Goal: Communication & Community: Answer question/provide support

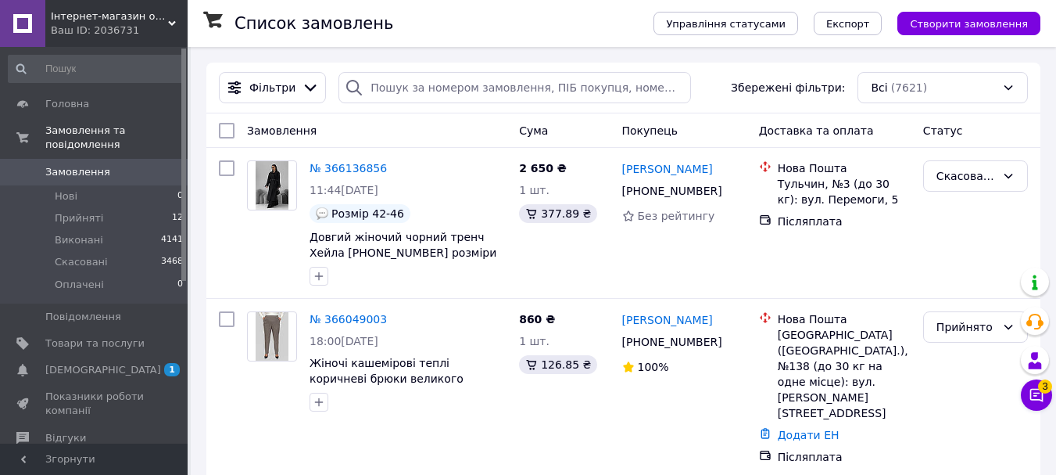
scroll to position [78, 0]
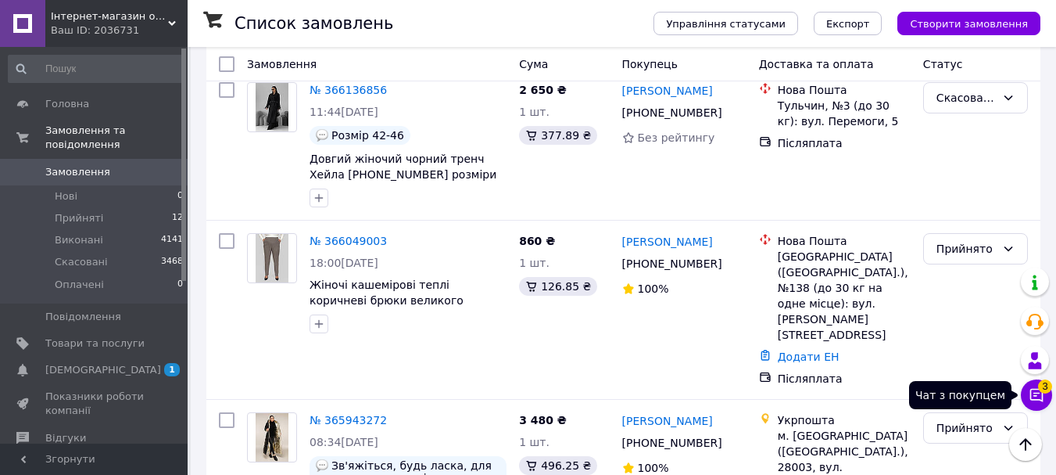
click at [1032, 396] on icon at bounding box center [1037, 395] width 16 height 16
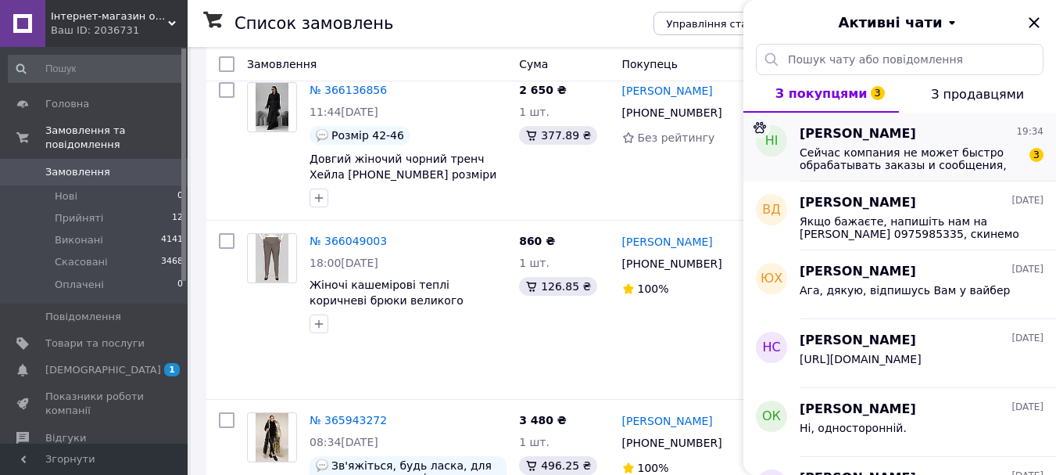
click at [845, 156] on span "Сейчас компания не может быстро обрабатывать заказы и сообщения, поскольку по е…" at bounding box center [911, 158] width 222 height 25
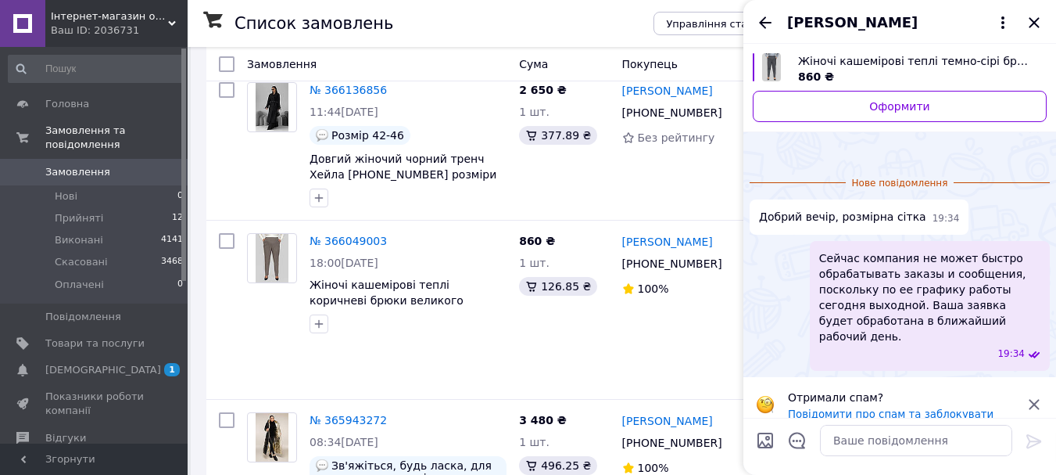
scroll to position [0, 0]
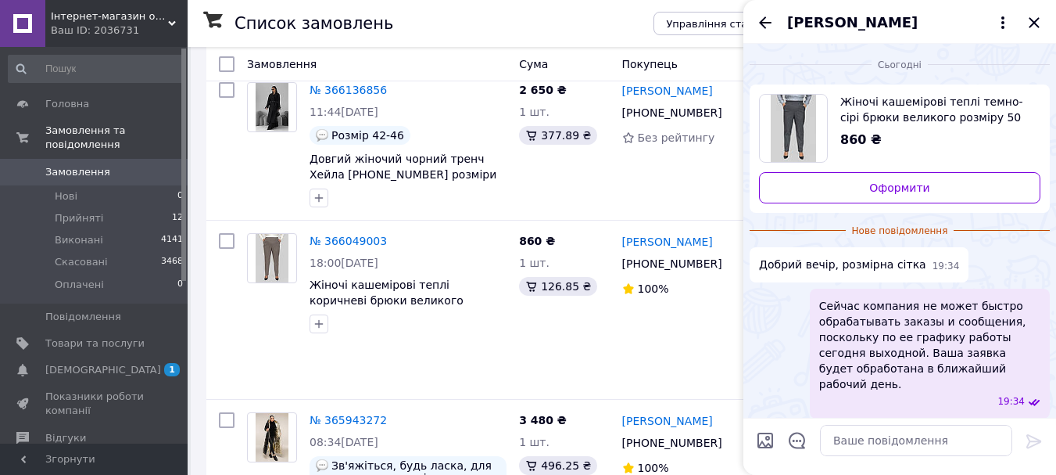
click at [858, 113] on span "Жіночі кашемірові теплі темно-сірі брюки великого розміру 50 52 54 56 58 60 Мір…" at bounding box center [934, 109] width 188 height 31
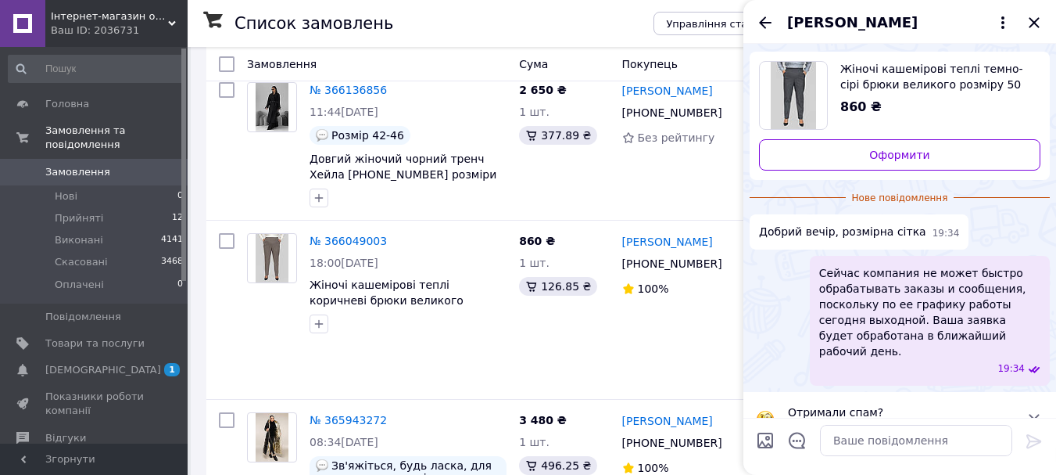
scroll to position [6, 0]
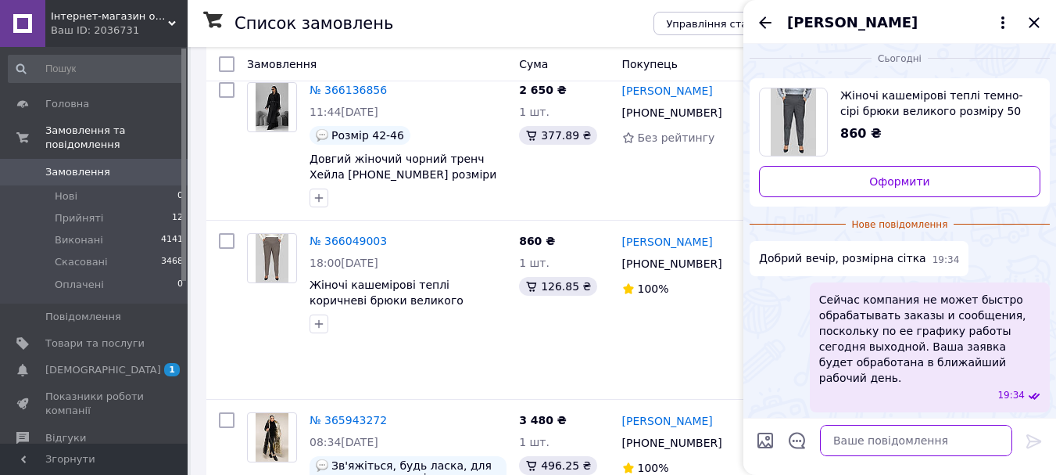
click at [862, 440] on textarea at bounding box center [916, 440] width 192 height 31
click at [817, 441] on textarea "[PERSON_NAME]" at bounding box center [901, 440] width 224 height 31
click at [859, 442] on textarea "Добрий веір" at bounding box center [901, 440] width 224 height 31
click at [857, 442] on textarea "Добрий веір" at bounding box center [901, 440] width 224 height 31
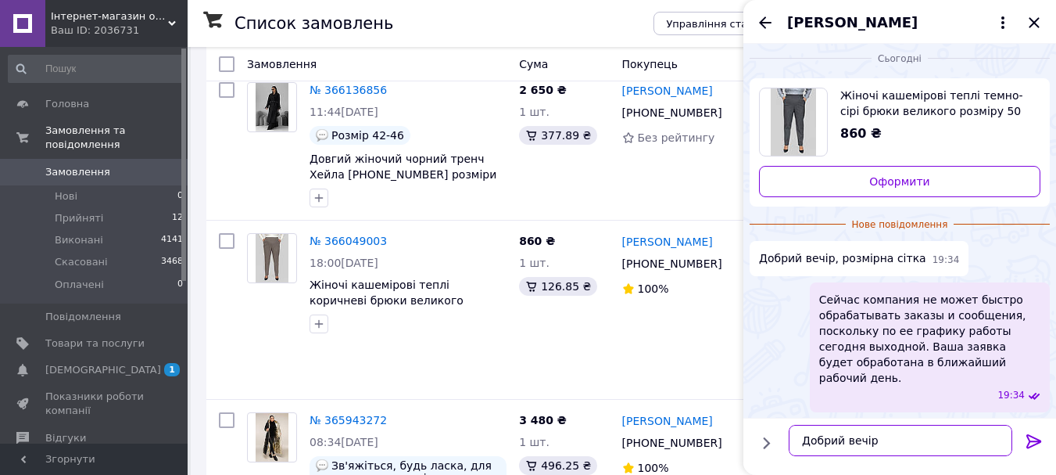
click at [878, 442] on textarea "Добрий вечір" at bounding box center [901, 440] width 224 height 31
paste textarea "Орієнтовні виміри по готовому виробу (заміри зроблені з гумкою в вільному стані…"
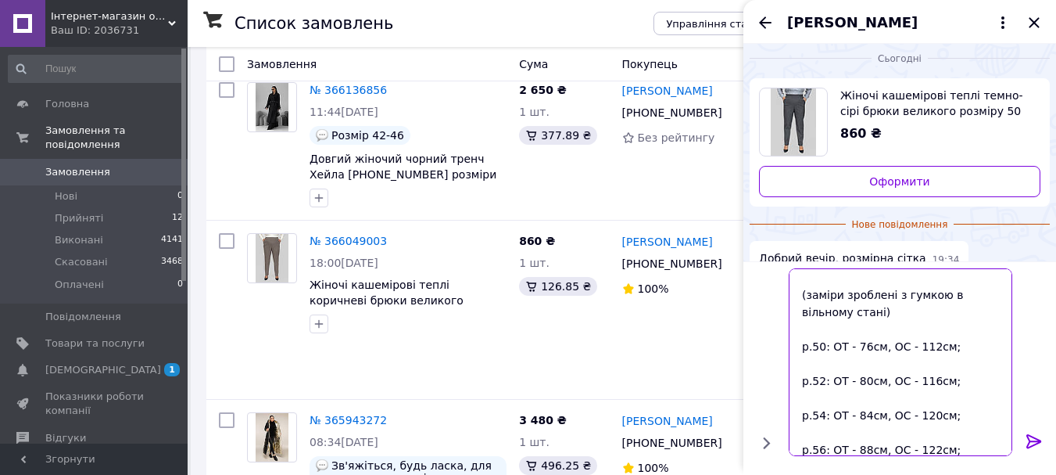
scroll to position [0, 0]
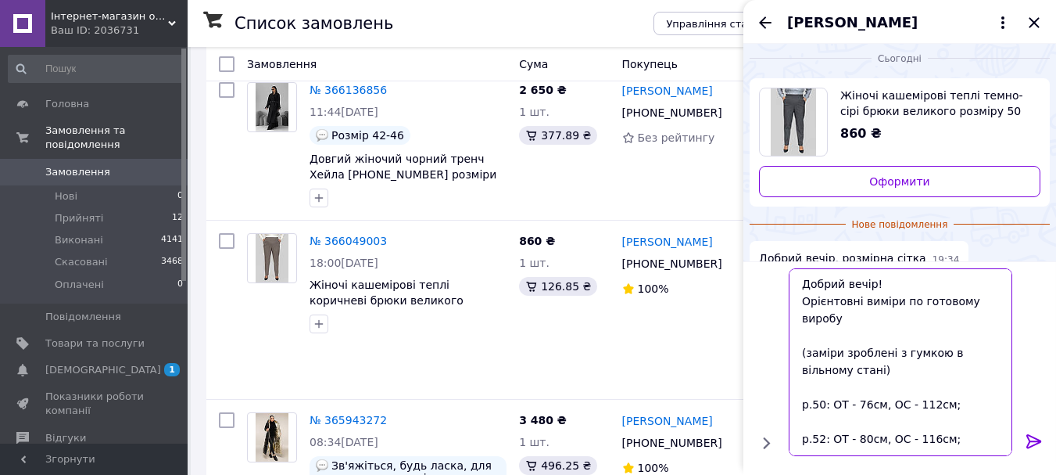
click at [895, 288] on textarea "Добрий вечір! Орієнтовні виміри по готовому виробу (заміри зроблені з гумкою в …" at bounding box center [901, 362] width 224 height 188
type textarea "Добрий вечір! Орієнтовні виміри по готовому виробу (заміри зроблені з гумкою в …"
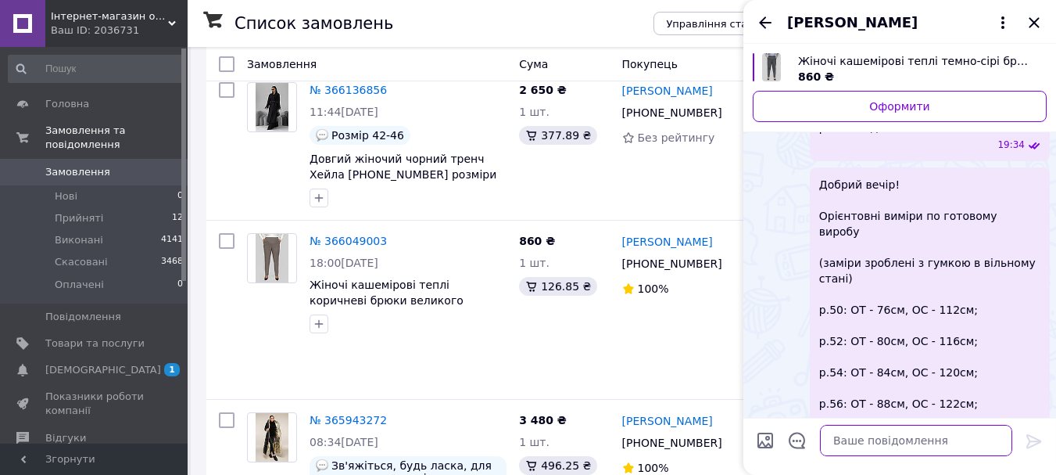
scroll to position [152, 0]
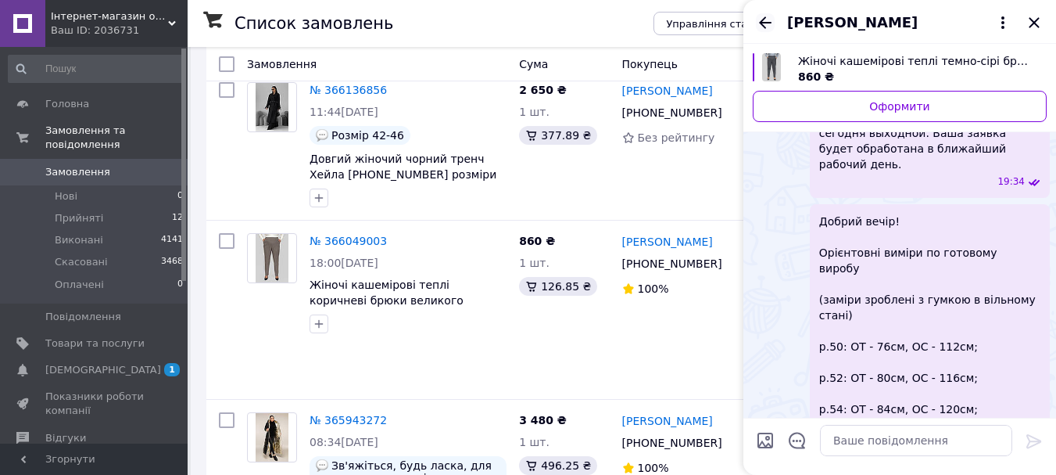
click at [766, 22] on icon "Назад" at bounding box center [765, 22] width 13 height 12
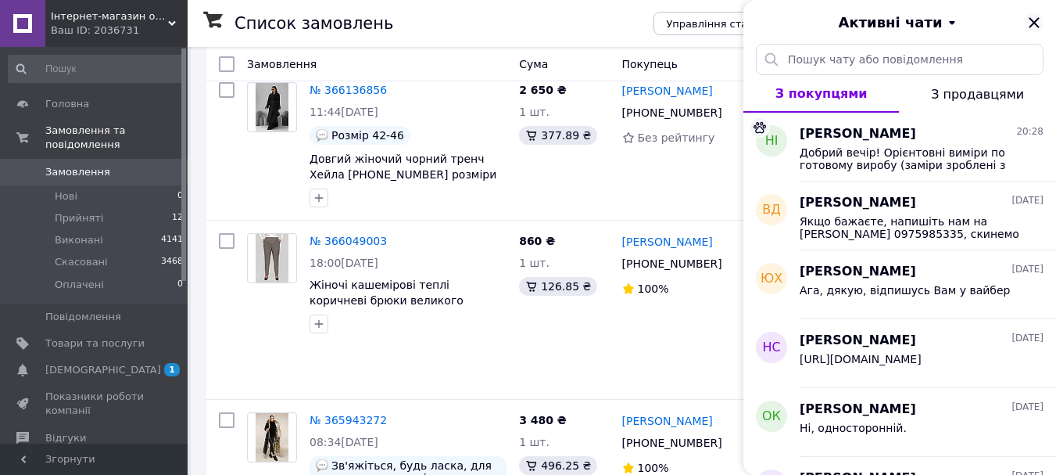
click at [1034, 18] on icon "Закрити" at bounding box center [1034, 22] width 19 height 19
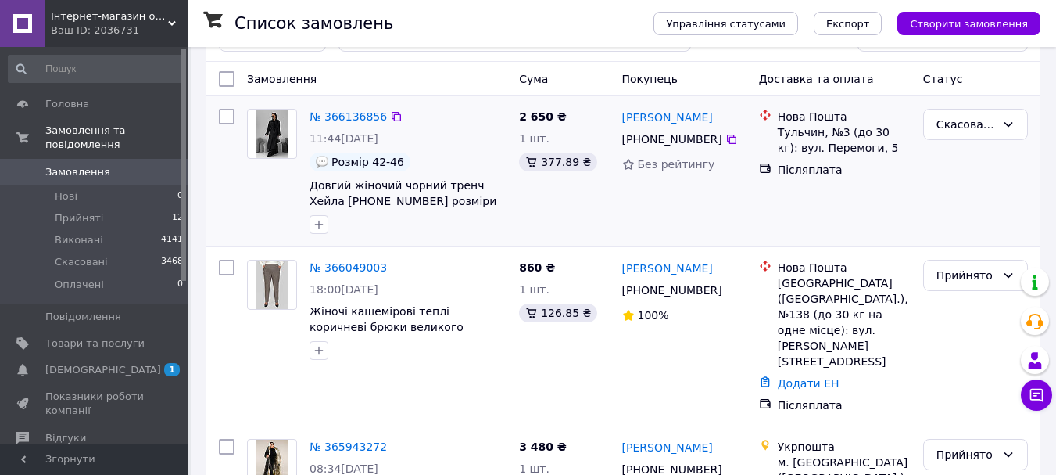
scroll to position [78, 0]
